Goal: Task Accomplishment & Management: Manage account settings

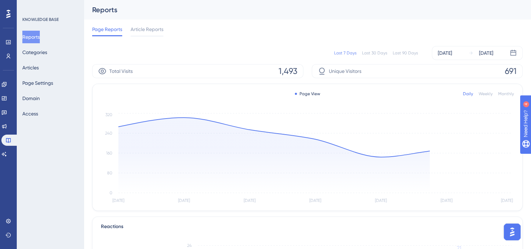
click at [42, 61] on div "Reports Categories Articles Page Settings Domain Access" at bounding box center [50, 75] width 57 height 89
click at [39, 66] on button "Articles" at bounding box center [30, 67] width 16 height 13
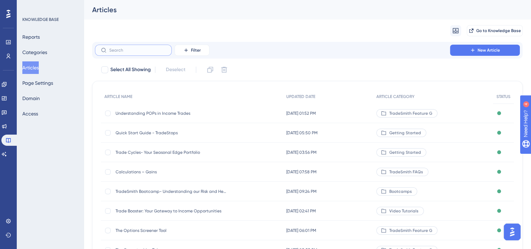
click at [138, 50] on input "text" at bounding box center [137, 50] width 57 height 5
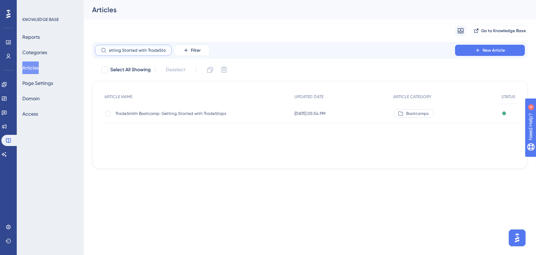
scroll to position [0, 5]
type input "Getting Started with TradeStops"
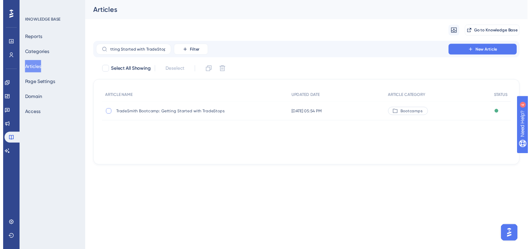
scroll to position [0, 0]
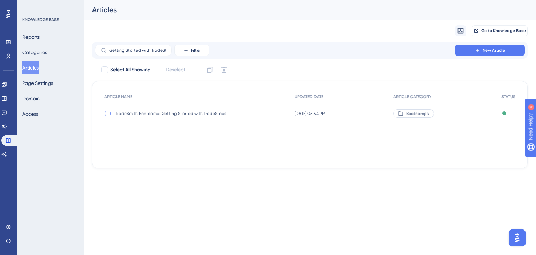
click at [107, 113] on div at bounding box center [108, 114] width 6 height 6
checkbox input "true"
click at [136, 113] on span "TradeSmith Bootcamp: Getting Started with TradeStops" at bounding box center [172, 114] width 112 height 6
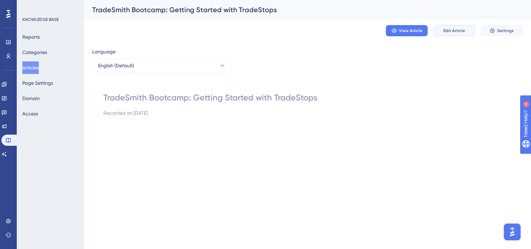
click at [454, 30] on span "Edit Article" at bounding box center [454, 31] width 22 height 6
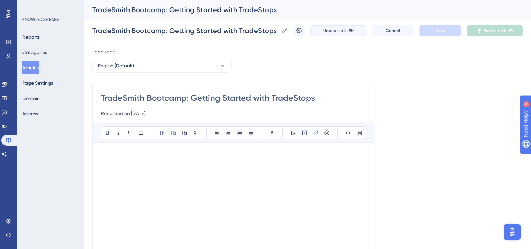
click at [338, 33] on span "Unpublish in EN" at bounding box center [338, 31] width 30 height 6
click at [37, 64] on button "Articles" at bounding box center [30, 67] width 16 height 13
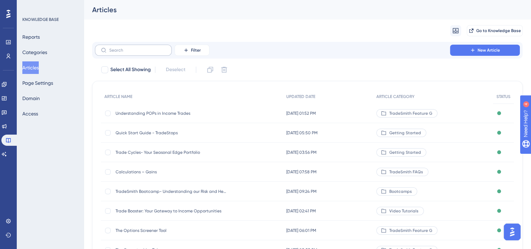
click at [132, 44] on div "Filter New Article" at bounding box center [307, 50] width 430 height 17
click at [133, 49] on input "text" at bounding box center [137, 50] width 57 height 5
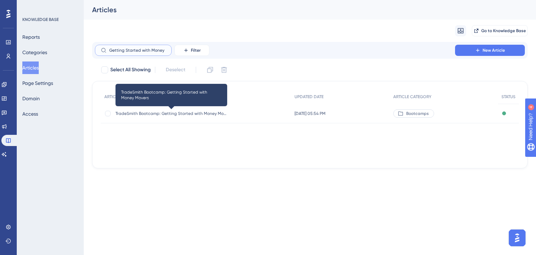
type input "Getting Started with Money"
click at [169, 112] on span "TradeSmith Bootcamp: Getting Started with Money Movers" at bounding box center [172, 114] width 112 height 6
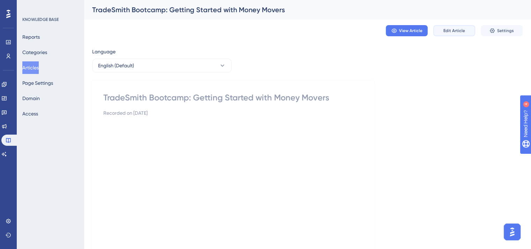
click at [454, 31] on span "Edit Article" at bounding box center [454, 31] width 22 height 6
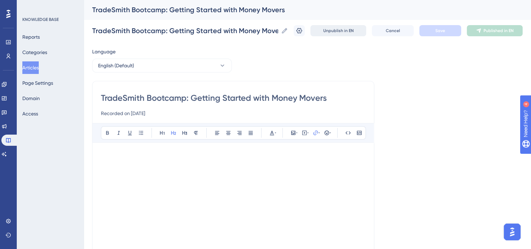
click at [349, 31] on span "Unpublish in EN" at bounding box center [338, 31] width 30 height 6
click at [38, 67] on button "Articles" at bounding box center [30, 67] width 16 height 13
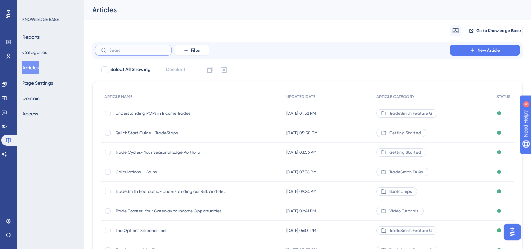
click at [127, 51] on input "text" at bounding box center [137, 50] width 57 height 5
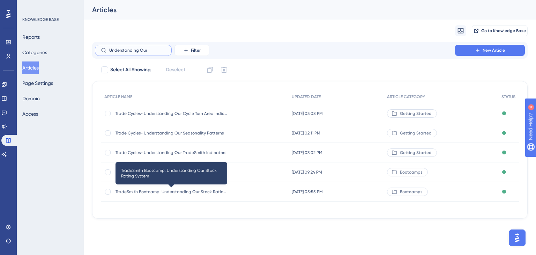
type input "Understanding Our"
click at [187, 193] on span "TradeSmith Bootcamp: Understanding Our Stock Rating System" at bounding box center [172, 192] width 112 height 6
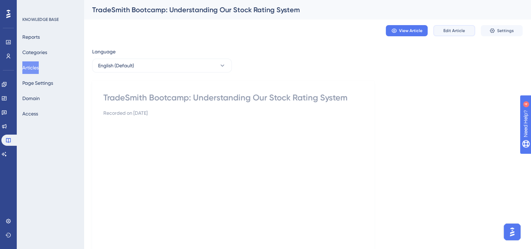
click at [451, 32] on span "Edit Article" at bounding box center [454, 31] width 22 height 6
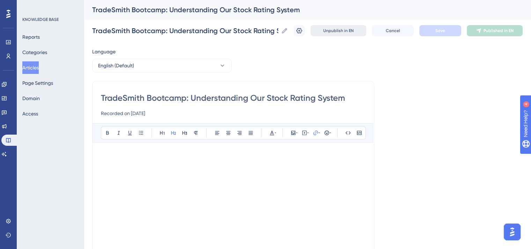
click at [352, 34] on button "Unpublish in EN" at bounding box center [338, 30] width 56 height 11
click at [35, 71] on button "Articles" at bounding box center [30, 67] width 16 height 13
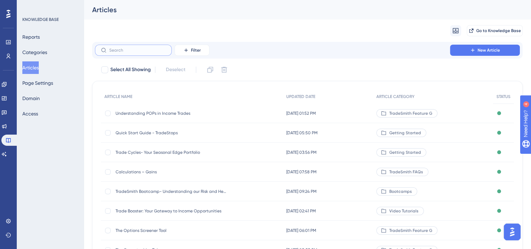
click at [130, 49] on input "text" at bounding box center [137, 50] width 57 height 5
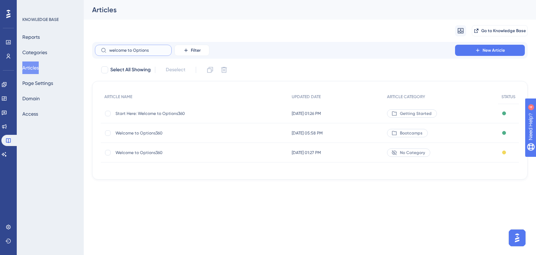
type input "welcome to Options"
click at [156, 134] on span "Welcome to Options360" at bounding box center [172, 133] width 112 height 6
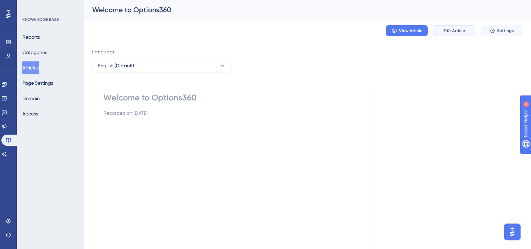
click at [457, 31] on span "Edit Article" at bounding box center [454, 31] width 22 height 6
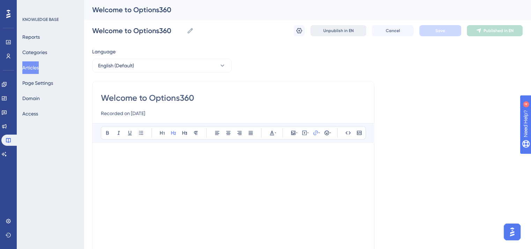
click at [347, 30] on span "Unpublish in EN" at bounding box center [338, 31] width 30 height 6
click at [35, 67] on button "Articles" at bounding box center [30, 67] width 16 height 13
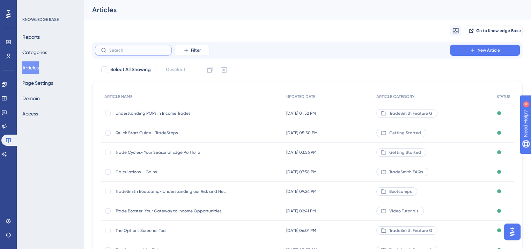
click at [134, 48] on input "text" at bounding box center [137, 50] width 57 height 5
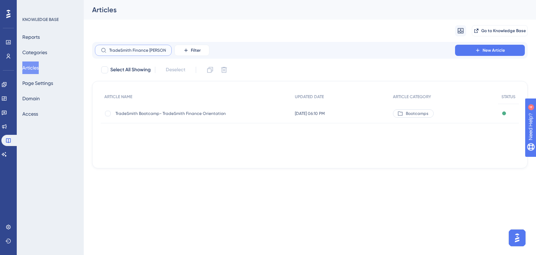
type input "TradeSmith Finance [PERSON_NAME]"
click at [197, 113] on span "TradeSmith Bootcamp- TradeSmith Finance Orientation" at bounding box center [172, 114] width 112 height 6
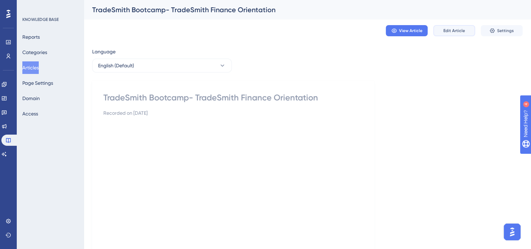
click at [454, 30] on span "Edit Article" at bounding box center [454, 31] width 22 height 6
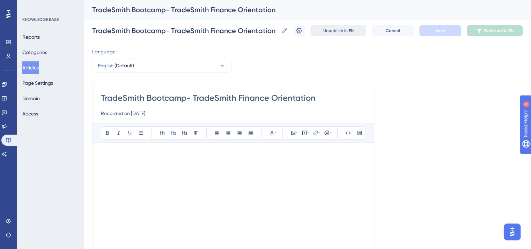
click at [331, 30] on span "Unpublish in EN" at bounding box center [338, 31] width 30 height 6
click at [39, 69] on button "Articles" at bounding box center [30, 67] width 16 height 13
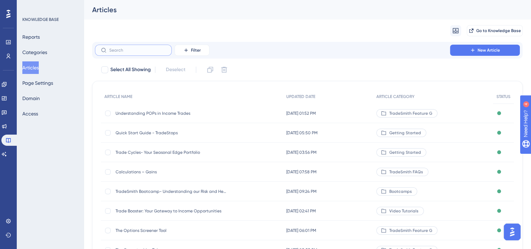
click at [119, 48] on input "text" at bounding box center [137, 50] width 57 height 5
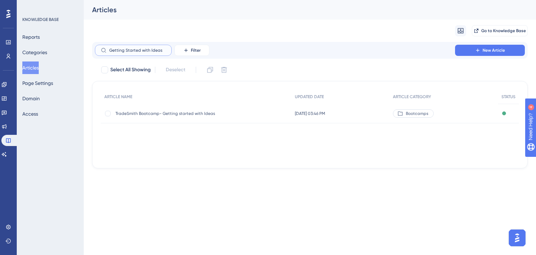
type input "Getting Started with Ideas"
click at [148, 111] on span "TradeSmith Bootcamp- Getting started with Ideas" at bounding box center [172, 114] width 112 height 6
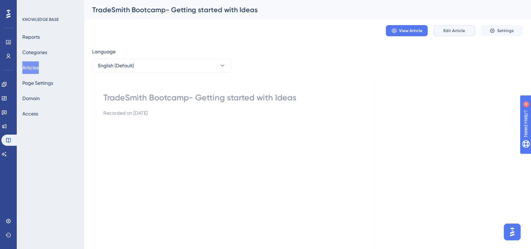
click at [455, 31] on span "Edit Article" at bounding box center [454, 31] width 22 height 6
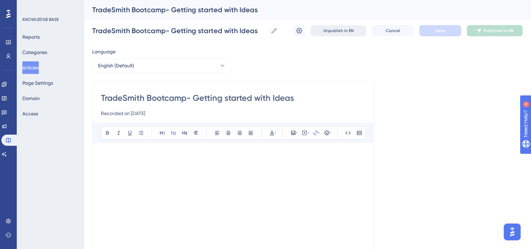
click at [345, 26] on button "Unpublish in EN" at bounding box center [338, 30] width 56 height 11
click at [30, 67] on button "Articles" at bounding box center [30, 67] width 16 height 13
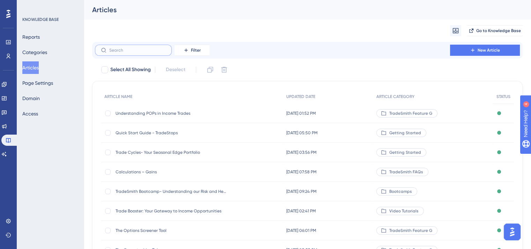
click at [144, 50] on input "text" at bounding box center [137, 50] width 57 height 5
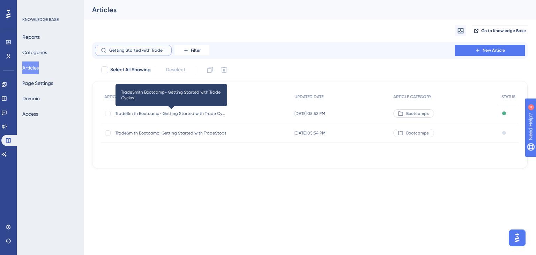
type input "Getting Started with Trade"
click at [161, 114] on span "TradeSmith Bootcamp- Getting Started with Trade Cycles!" at bounding box center [172, 114] width 112 height 6
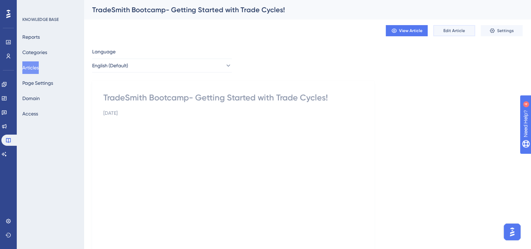
click at [468, 28] on button "Edit Article" at bounding box center [454, 30] width 42 height 11
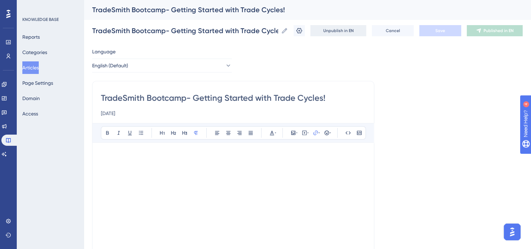
click at [342, 33] on span "Unpublish in EN" at bounding box center [338, 31] width 30 height 6
click at [31, 67] on button "Articles" at bounding box center [30, 67] width 16 height 13
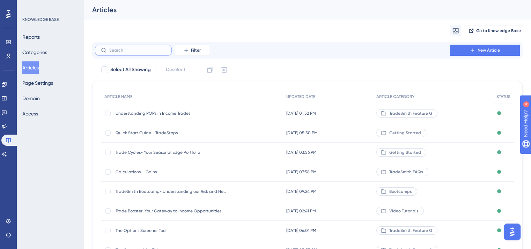
click at [131, 51] on input "text" at bounding box center [137, 50] width 57 height 5
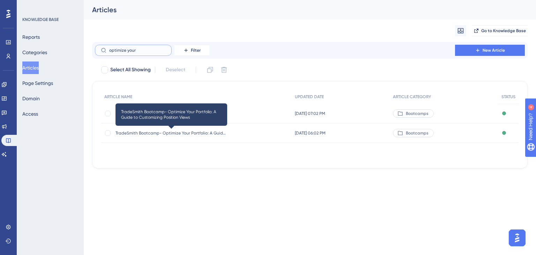
type input "optimize your"
click at [190, 132] on span "TradeSmith Bootcamp- Optimize Your Portfolio: A Guide to Customizing Position V…" at bounding box center [172, 133] width 112 height 6
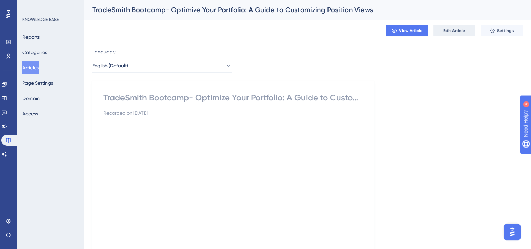
click at [447, 29] on span "Edit Article" at bounding box center [454, 31] width 22 height 6
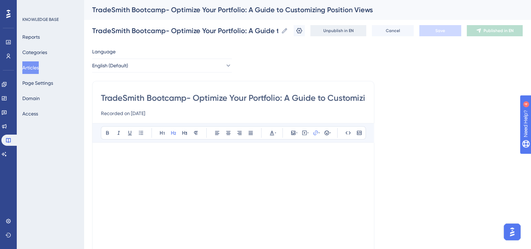
click at [330, 31] on span "Unpublish in EN" at bounding box center [338, 31] width 30 height 6
click at [31, 63] on button "Articles" at bounding box center [30, 67] width 16 height 13
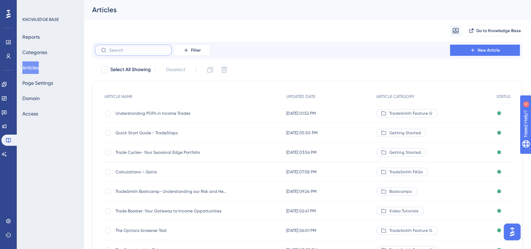
click at [139, 49] on input "text" at bounding box center [137, 50] width 57 height 5
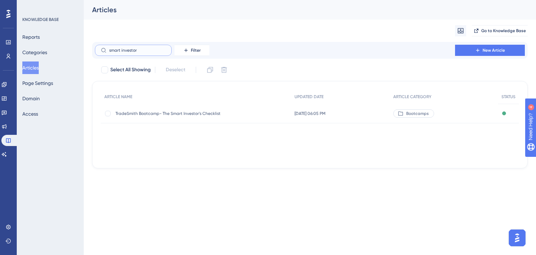
type input "smart investors"
checkbox input "true"
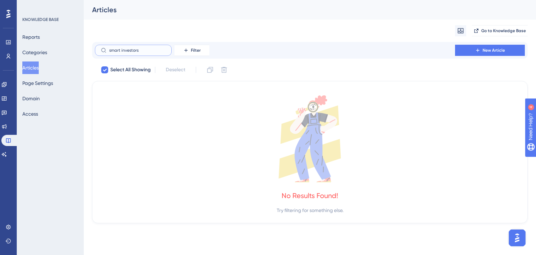
type input "smart investor"
checkbox input "false"
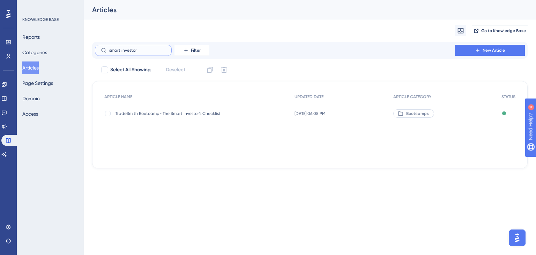
type input "smart investor"
click at [168, 112] on span "TradeSmith Bootcamp- The Smart Investor's Checklist" at bounding box center [172, 114] width 112 height 6
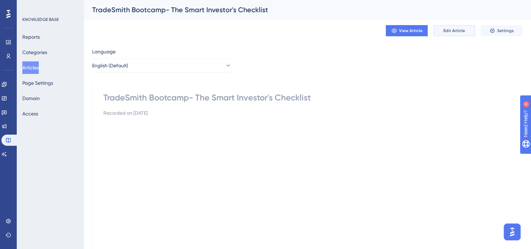
click at [453, 30] on span "Edit Article" at bounding box center [454, 31] width 22 height 6
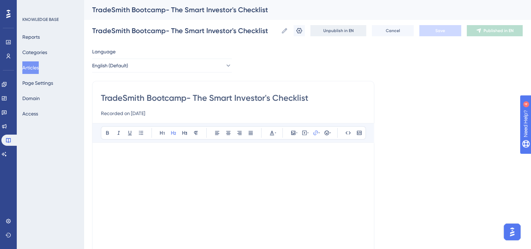
click at [342, 27] on button "Unpublish in EN" at bounding box center [338, 30] width 56 height 11
click at [36, 66] on button "Articles" at bounding box center [30, 67] width 16 height 13
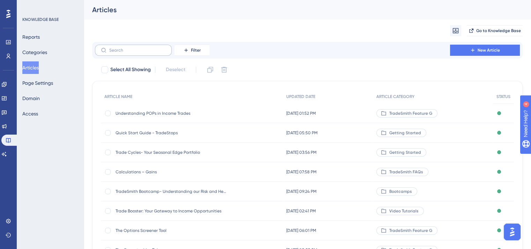
click at [130, 47] on label at bounding box center [133, 50] width 77 height 11
click at [130, 48] on input "text" at bounding box center [137, 50] width 57 height 5
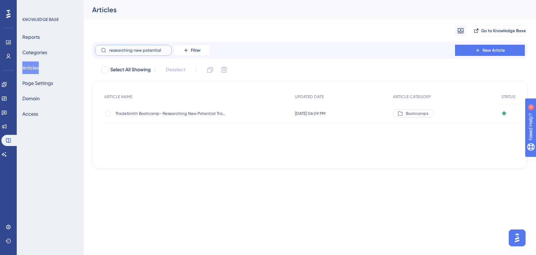
type input "researching new potential"
click at [187, 112] on span "TradeSmith Bootcamp- Researching New Potential Trades" at bounding box center [172, 114] width 112 height 6
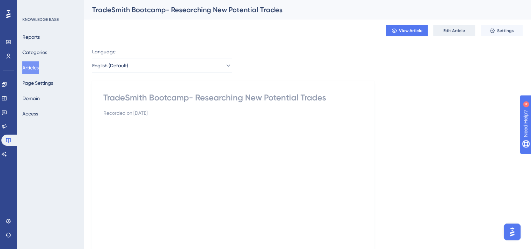
click at [452, 29] on span "Edit Article" at bounding box center [454, 31] width 22 height 6
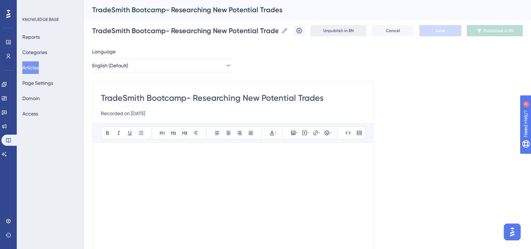
click at [350, 30] on span "Unpublish in EN" at bounding box center [338, 31] width 30 height 6
click at [481, 30] on button "Publish in EN" at bounding box center [495, 30] width 56 height 11
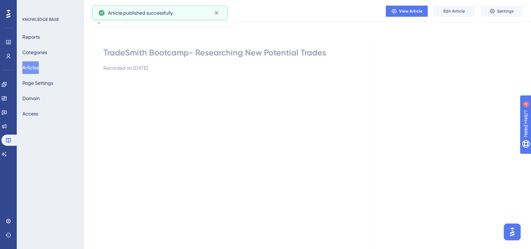
scroll to position [82, 0]
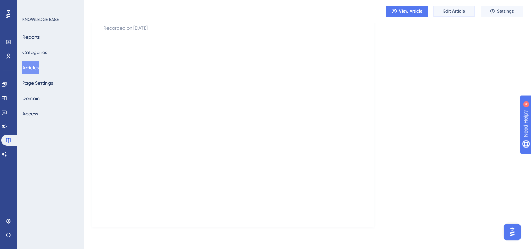
click at [455, 12] on span "Edit Article" at bounding box center [454, 11] width 22 height 6
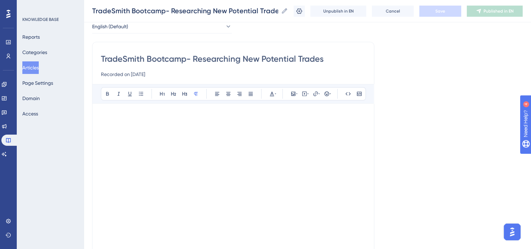
scroll to position [13, 0]
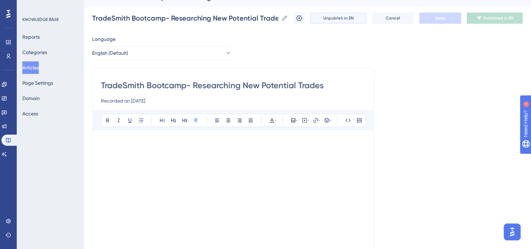
click at [343, 20] on span "Unpublish in EN" at bounding box center [338, 18] width 30 height 6
click at [39, 69] on button "Articles" at bounding box center [30, 67] width 16 height 13
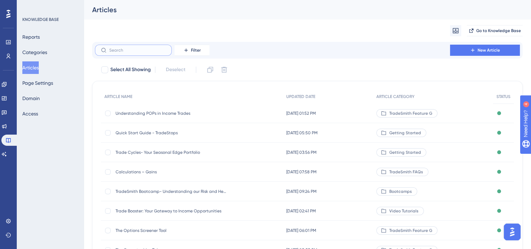
click at [110, 51] on input "text" at bounding box center [137, 50] width 57 height 5
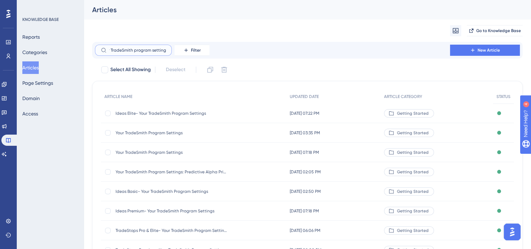
type input "Your TradeSmith program settings"
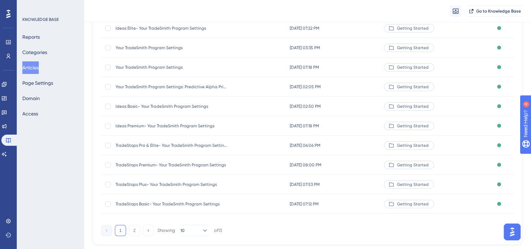
scroll to position [105, 0]
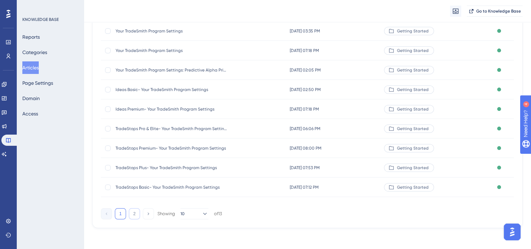
click at [135, 216] on button "2" at bounding box center [134, 213] width 11 height 11
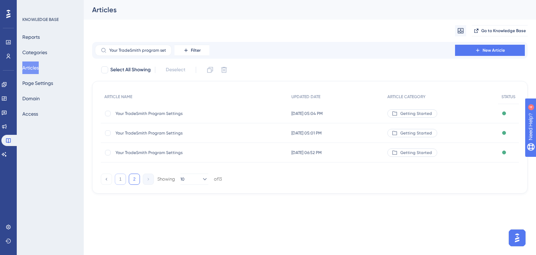
click at [121, 177] on button "1" at bounding box center [120, 178] width 11 height 11
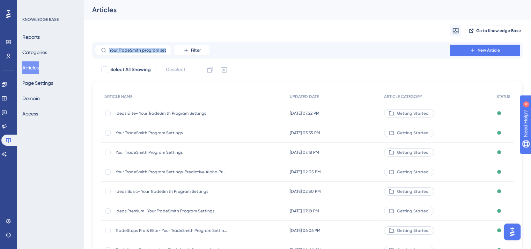
drag, startPoint x: 109, startPoint y: 49, endPoint x: 173, endPoint y: 50, distance: 64.6
click at [173, 50] on div "Your TradeSmith program settings Filter" at bounding box center [152, 50] width 114 height 11
click at [144, 51] on input "Your TradeSmith program settings" at bounding box center [137, 50] width 57 height 5
click at [145, 52] on input "Your TradeSmith program settings" at bounding box center [137, 50] width 57 height 5
drag, startPoint x: 168, startPoint y: 51, endPoint x: 94, endPoint y: 51, distance: 74.0
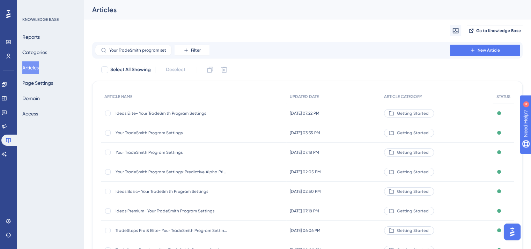
click at [94, 51] on div "Your TradeSmith program settings Filter New Article" at bounding box center [307, 50] width 430 height 17
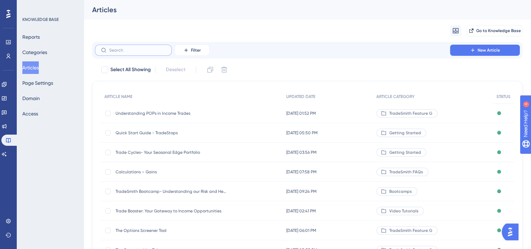
click at [135, 51] on input "text" at bounding box center [137, 50] width 57 height 5
type input "Y"
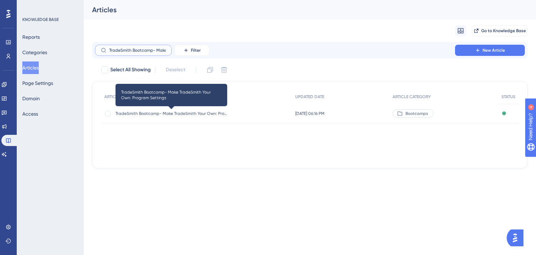
type input "TradeSmith Bootcamp- Make"
click at [198, 114] on span "TradeSmith Bootcamp- Make TradeSmith Your Own: Program Settings" at bounding box center [172, 114] width 112 height 6
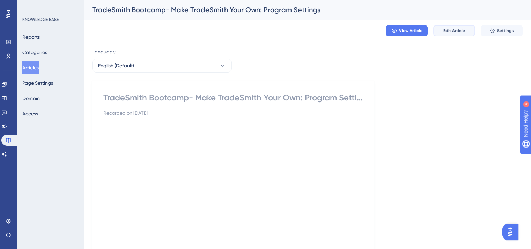
click at [461, 28] on span "Edit Article" at bounding box center [454, 31] width 22 height 6
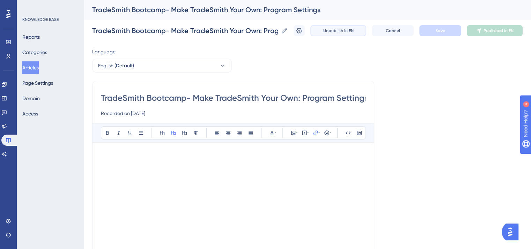
click at [345, 33] on span "Unpublish in EN" at bounding box center [338, 31] width 30 height 6
click at [36, 66] on button "Articles" at bounding box center [30, 67] width 16 height 13
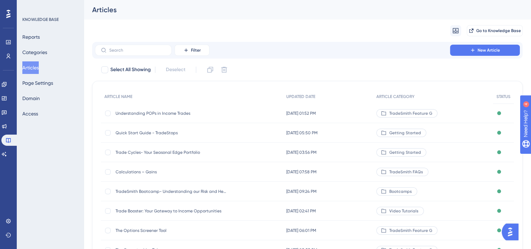
click at [37, 64] on button "Articles" at bounding box center [30, 67] width 16 height 13
click at [128, 51] on input "text" at bounding box center [137, 50] width 57 height 5
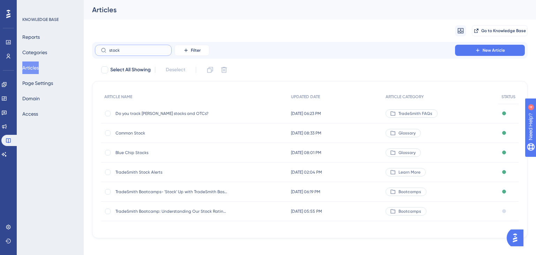
type input "stock u"
checkbox input "true"
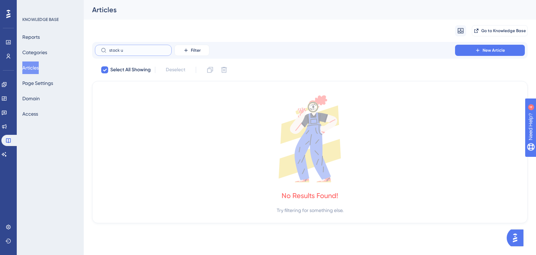
type input "stock"
checkbox input "false"
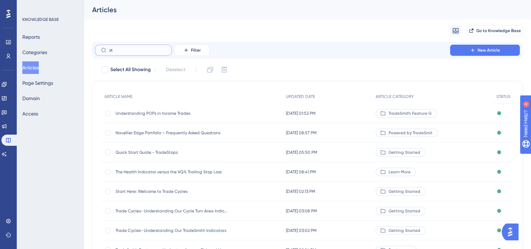
type input "s"
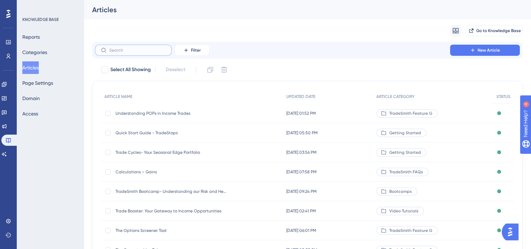
type input """
checkbox input "true"
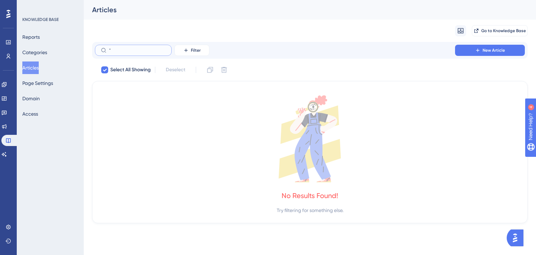
checkbox input "false"
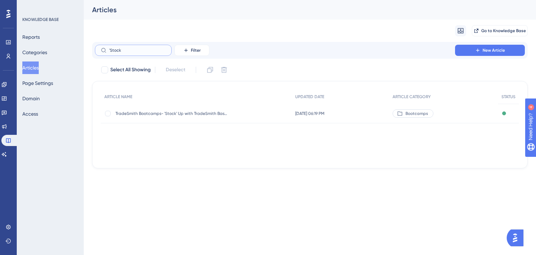
type input "'Stock"
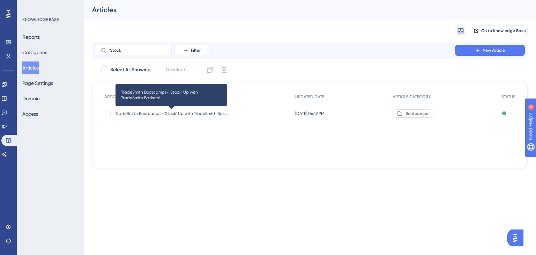
click at [166, 111] on span "TradeSmith Bootcamps- 'Stock' Up with TradeSmith Baskets!" at bounding box center [172, 114] width 112 height 6
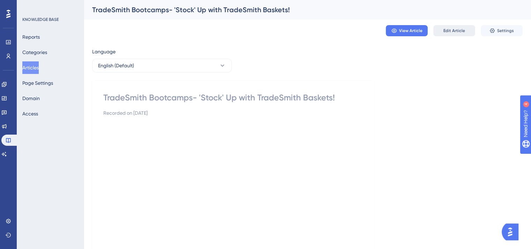
click at [464, 26] on button "Edit Article" at bounding box center [454, 30] width 42 height 11
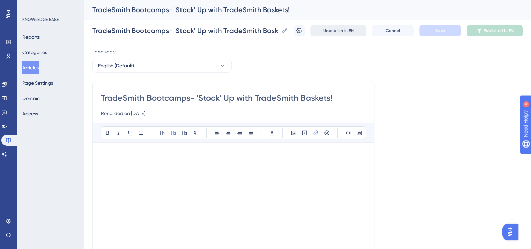
click at [354, 31] on span "Unpublish in EN" at bounding box center [338, 31] width 30 height 6
click at [36, 66] on button "Articles" at bounding box center [30, 67] width 16 height 13
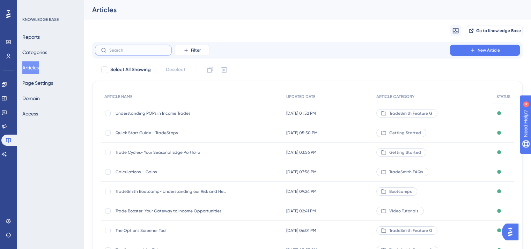
click at [137, 52] on input "text" at bounding box center [137, 50] width 57 height 5
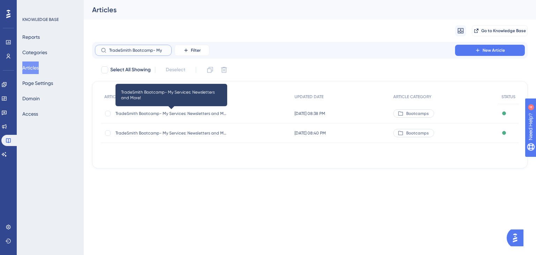
type input "TradeSmith Bootcamp- My"
click at [173, 113] on span "TradeSmith Bootcamp- My Services: Newsletters and More!" at bounding box center [172, 114] width 112 height 6
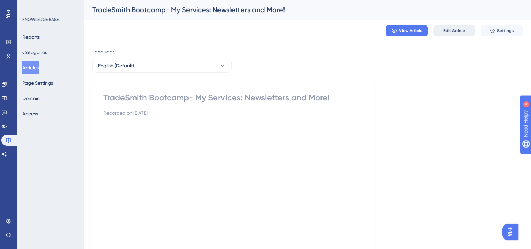
click at [461, 29] on span "Edit Article" at bounding box center [454, 31] width 22 height 6
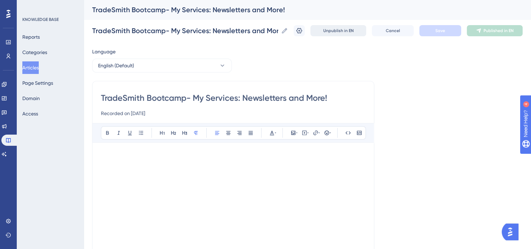
click at [348, 32] on span "Unpublish in EN" at bounding box center [338, 31] width 30 height 6
click at [33, 68] on button "Articles" at bounding box center [30, 67] width 16 height 13
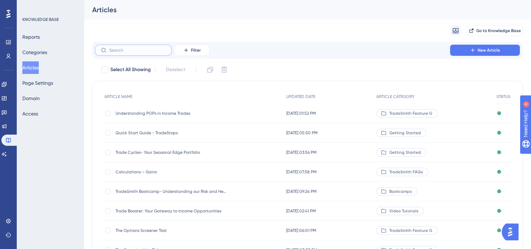
click at [128, 49] on input "text" at bounding box center [137, 50] width 57 height 5
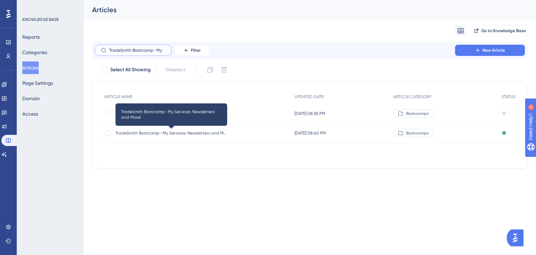
type input "TradeSmith Bootcamp- My"
click at [197, 131] on span "TradeSmith Bootcamp- My Services: Newsletters and More!" at bounding box center [172, 133] width 112 height 6
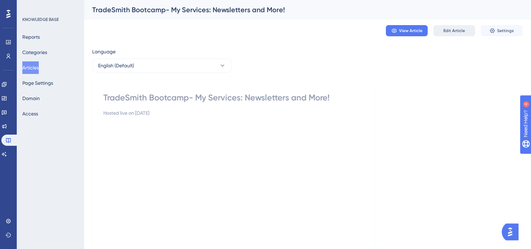
click at [445, 30] on span "Edit Article" at bounding box center [454, 31] width 22 height 6
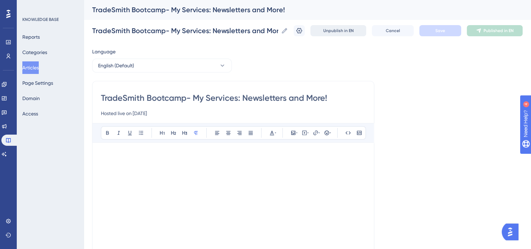
click at [352, 29] on span "Unpublish in EN" at bounding box center [338, 31] width 30 height 6
click at [36, 69] on button "Articles" at bounding box center [30, 67] width 16 height 13
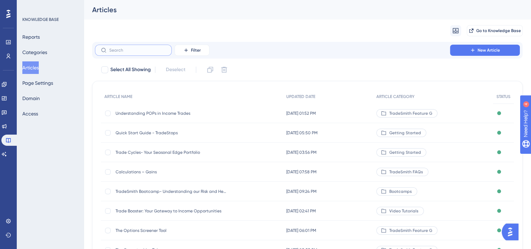
click at [115, 50] on input "text" at bounding box center [137, 50] width 57 height 5
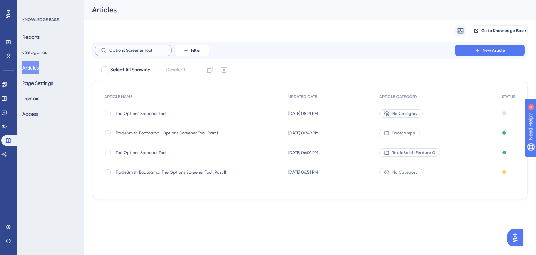
type input "Options Screener Tool"
click at [159, 133] on span "TradeSmith Bootcamp- Options Screener Tool, Part I" at bounding box center [172, 133] width 112 height 6
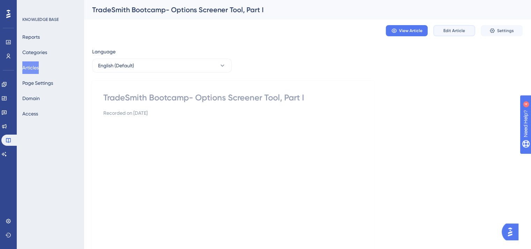
click at [452, 29] on span "Edit Article" at bounding box center [454, 31] width 22 height 6
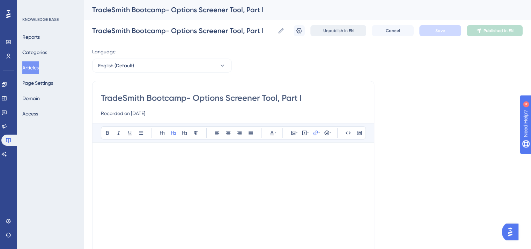
click at [343, 30] on span "Unpublish in EN" at bounding box center [338, 31] width 30 height 6
